Goal: Navigation & Orientation: Find specific page/section

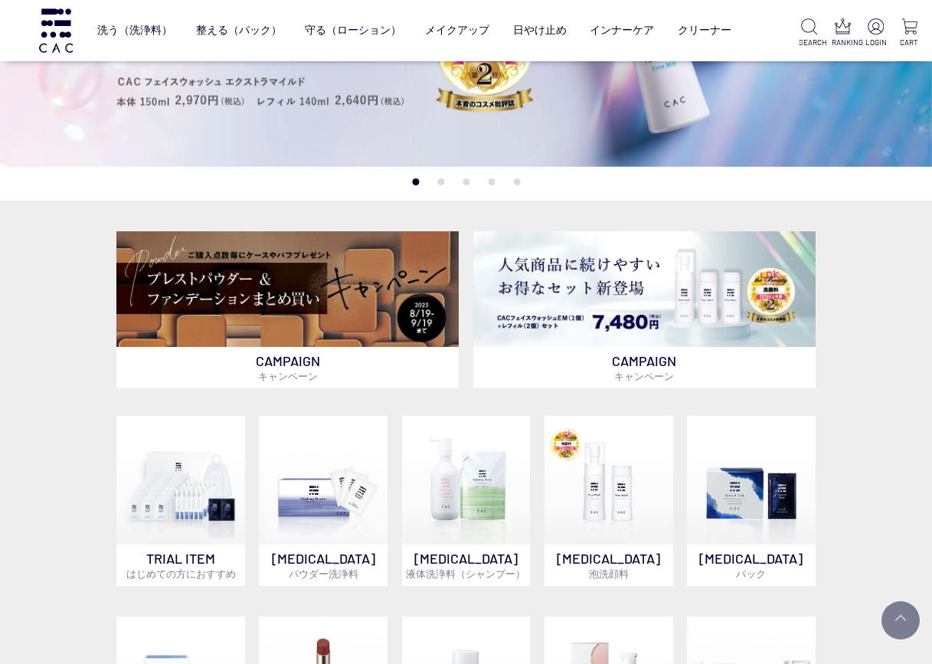
scroll to position [408, 0]
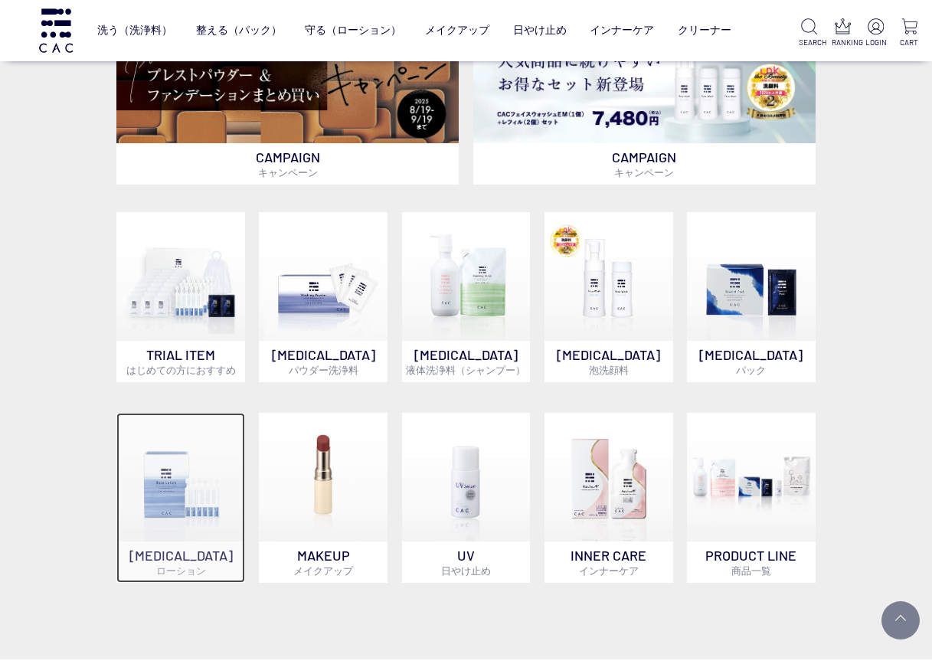
click at [211, 528] on img at bounding box center [180, 477] width 129 height 129
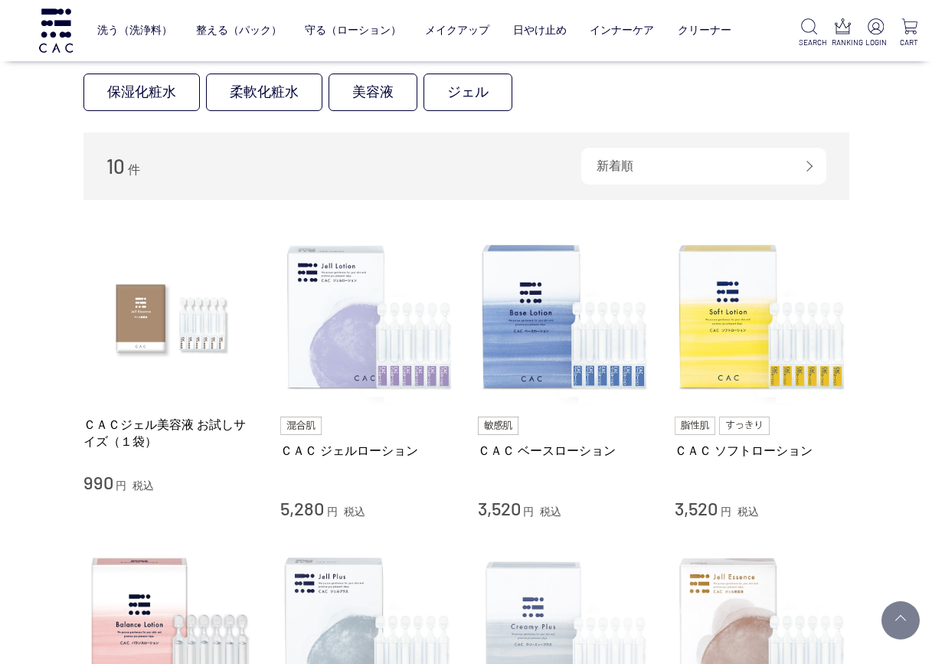
scroll to position [306, 0]
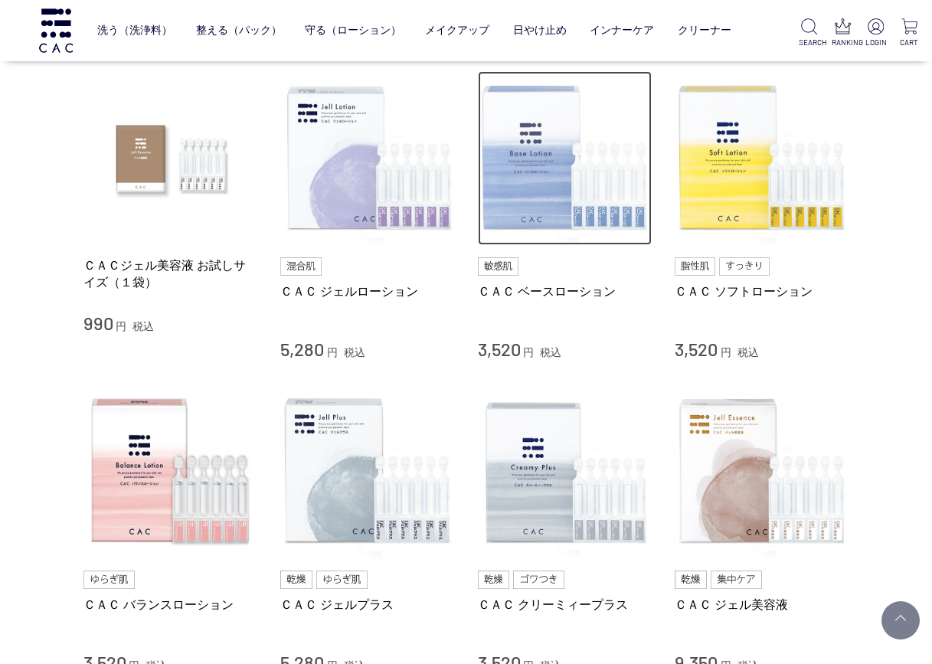
click at [531, 179] on img at bounding box center [565, 158] width 175 height 175
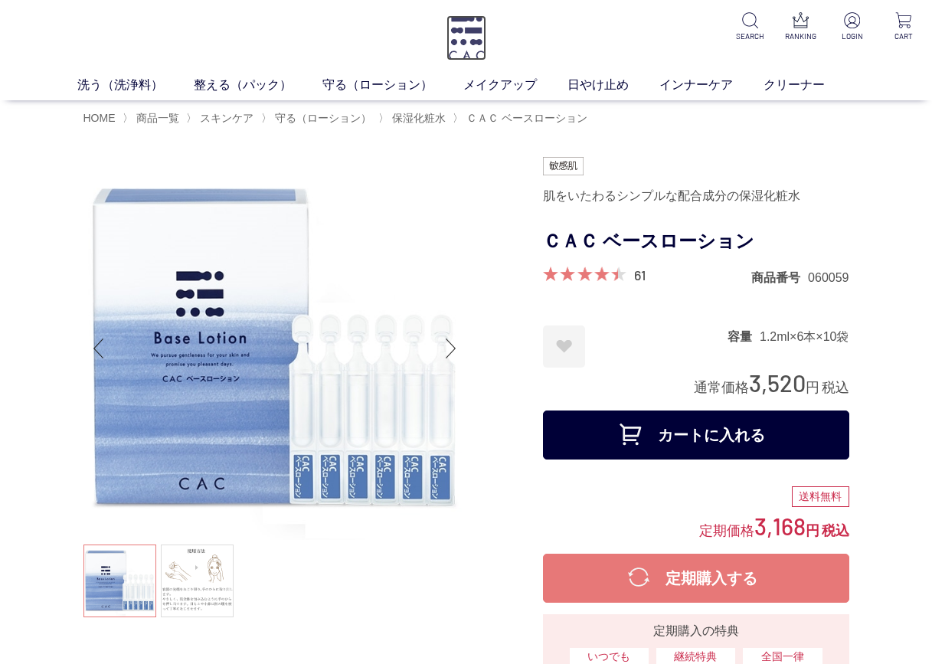
click at [477, 50] on img at bounding box center [466, 37] width 40 height 45
